Goal: Information Seeking & Learning: Learn about a topic

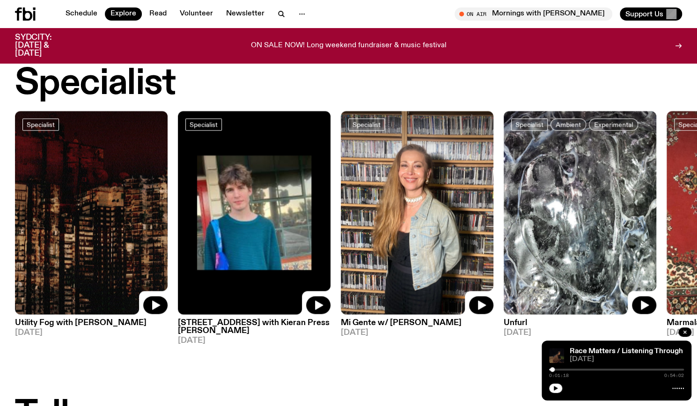
scroll to position [688, 0]
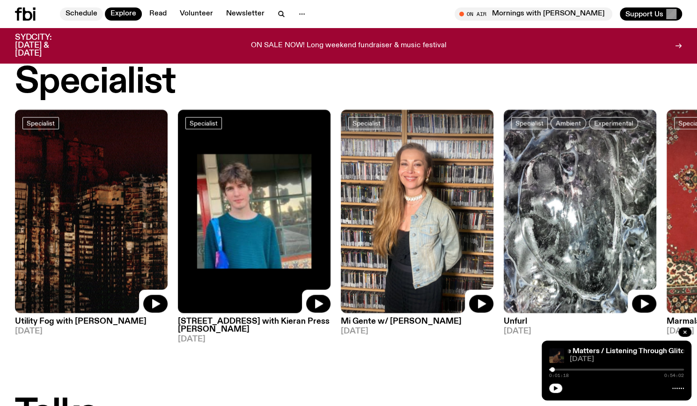
click at [87, 15] on link "Schedule" at bounding box center [81, 13] width 43 height 13
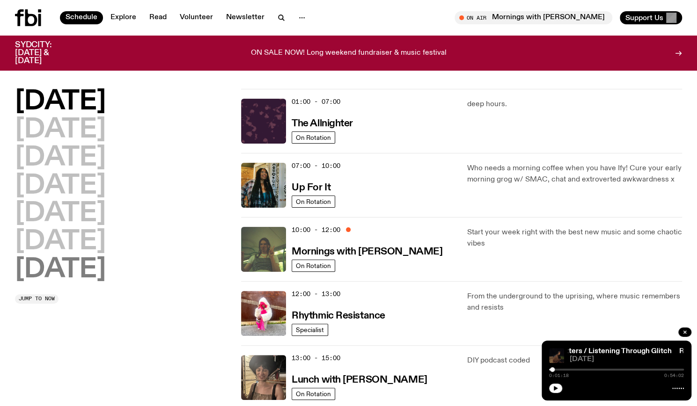
click at [77, 269] on h2 "[DATE]" at bounding box center [60, 270] width 91 height 26
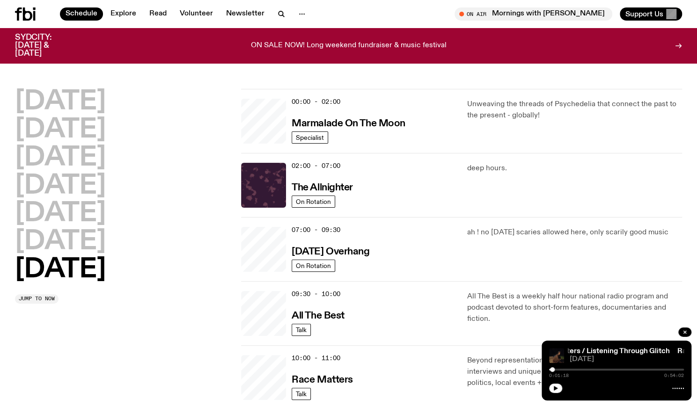
scroll to position [26, 0]
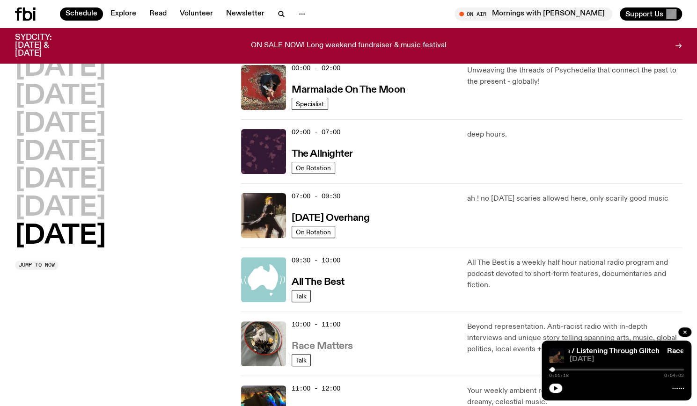
click at [331, 345] on h3 "Race Matters" at bounding box center [322, 347] width 61 height 10
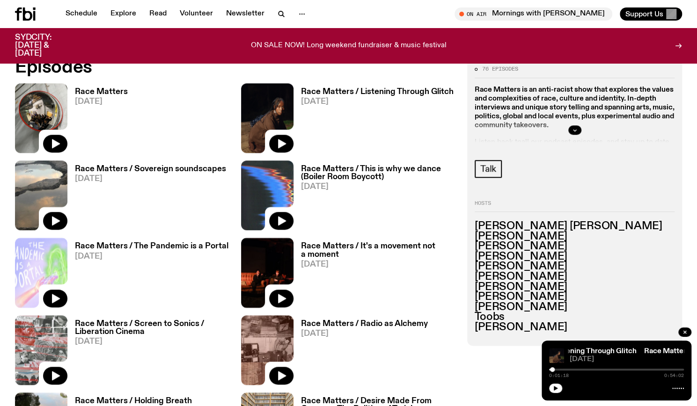
scroll to position [465, 0]
click at [98, 95] on link "Race Matters [DATE]" at bounding box center [97, 120] width 60 height 65
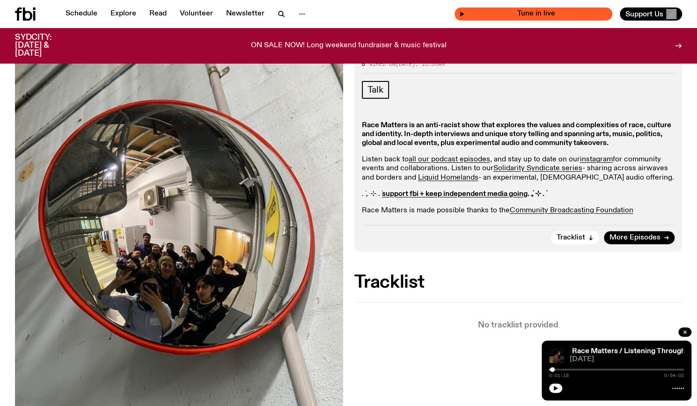
scroll to position [124, 0]
